Goal: Task Accomplishment & Management: Use online tool/utility

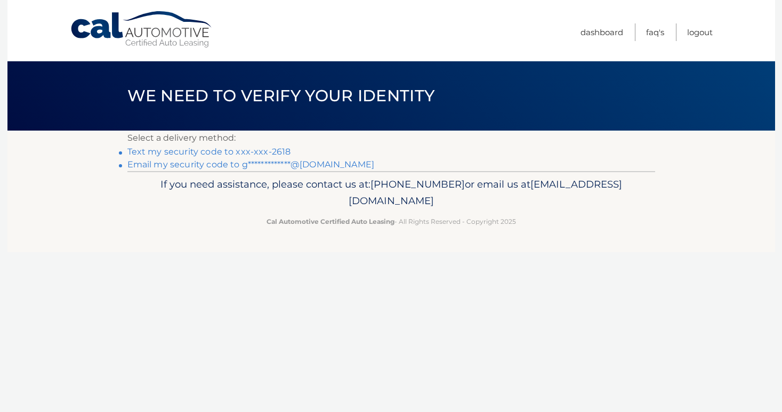
click at [187, 149] on link "Text my security code to xxx-xxx-2618" at bounding box center [209, 152] width 164 height 10
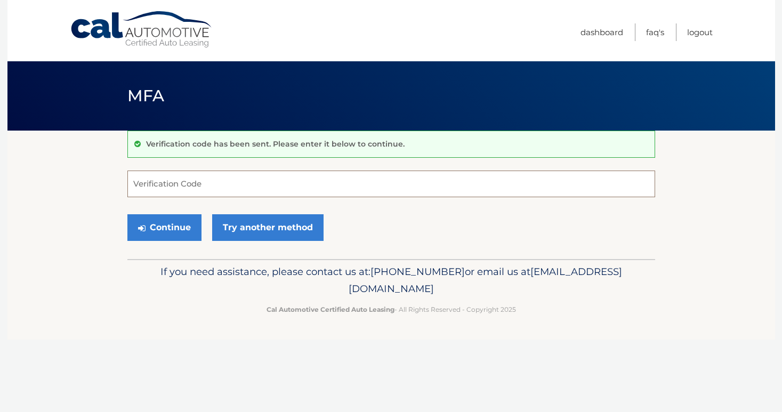
click at [168, 193] on input "Verification Code" at bounding box center [391, 184] width 528 height 27
type input "058336"
click at [158, 228] on button "Continue" at bounding box center [164, 227] width 74 height 27
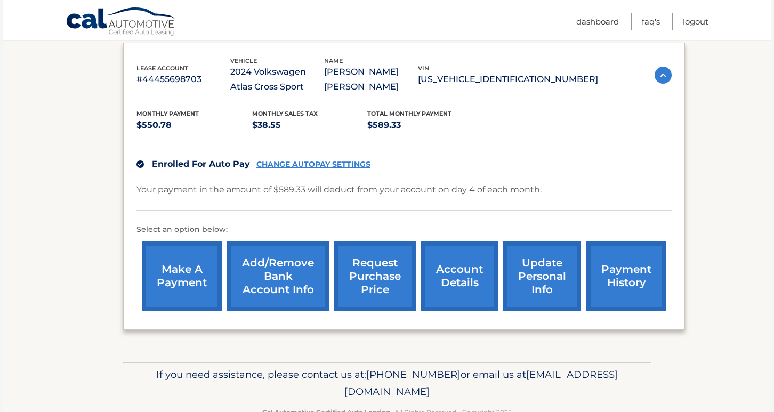
scroll to position [179, 0]
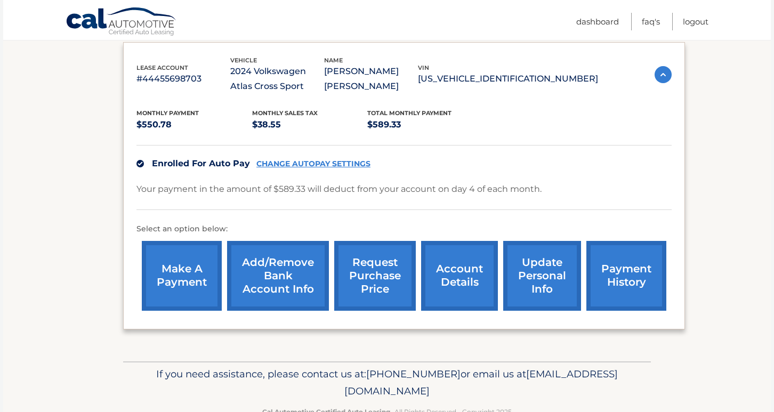
click at [187, 272] on link "make a payment" at bounding box center [182, 276] width 80 height 70
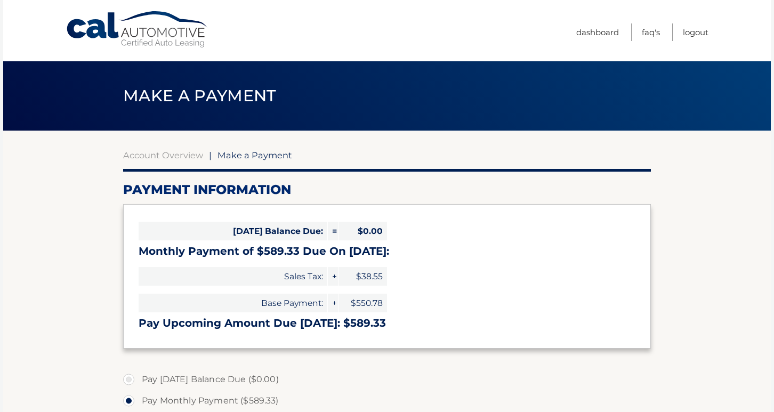
select select "MDNlNTFlZTktNjk5ZS00MDA0LTkwYjUtYmU2MzI5YTBkZWZj"
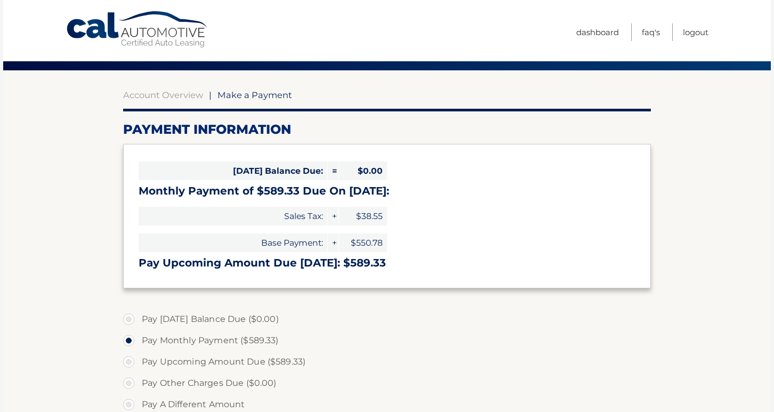
scroll to position [74, 0]
